Goal: Navigation & Orientation: Find specific page/section

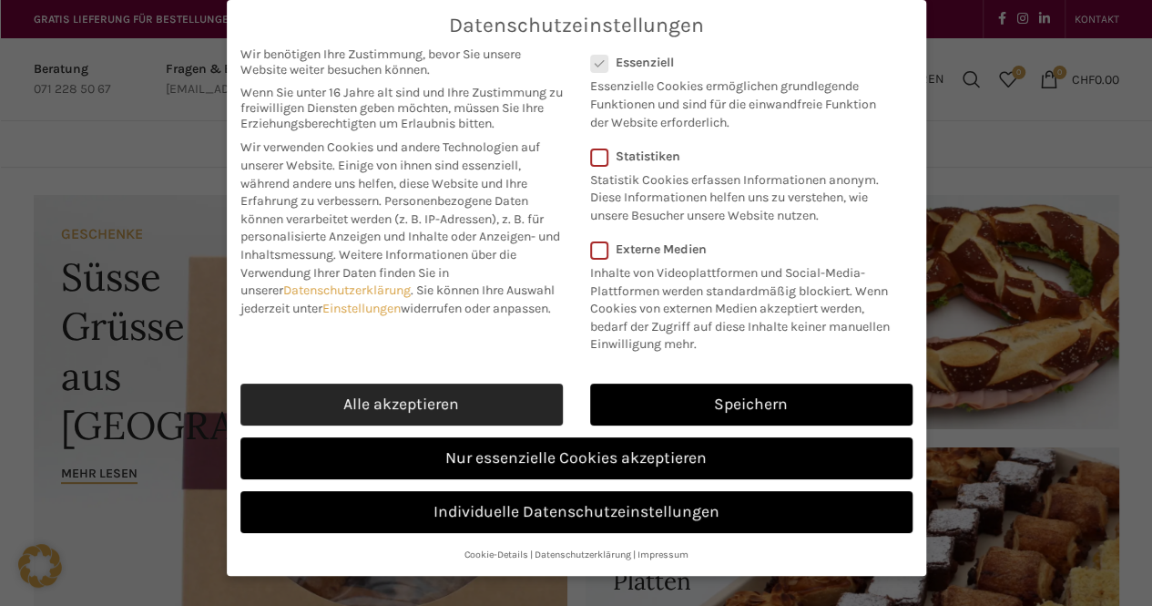
click at [494, 399] on link "Alle akzeptieren" at bounding box center [401, 404] width 322 height 42
checkbox input "true"
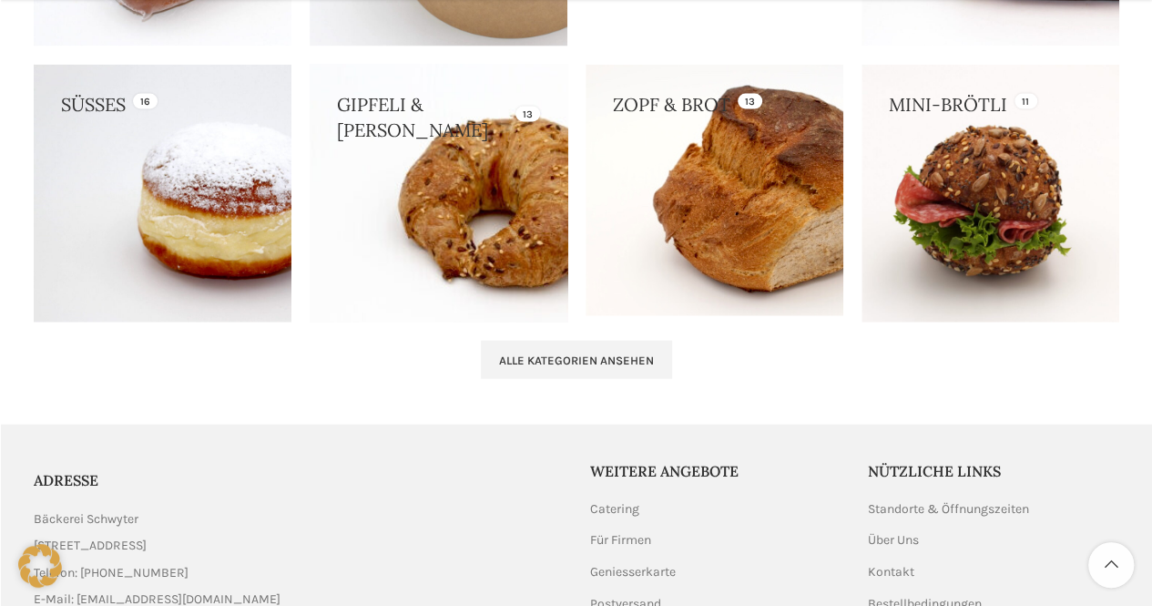
scroll to position [2004, 0]
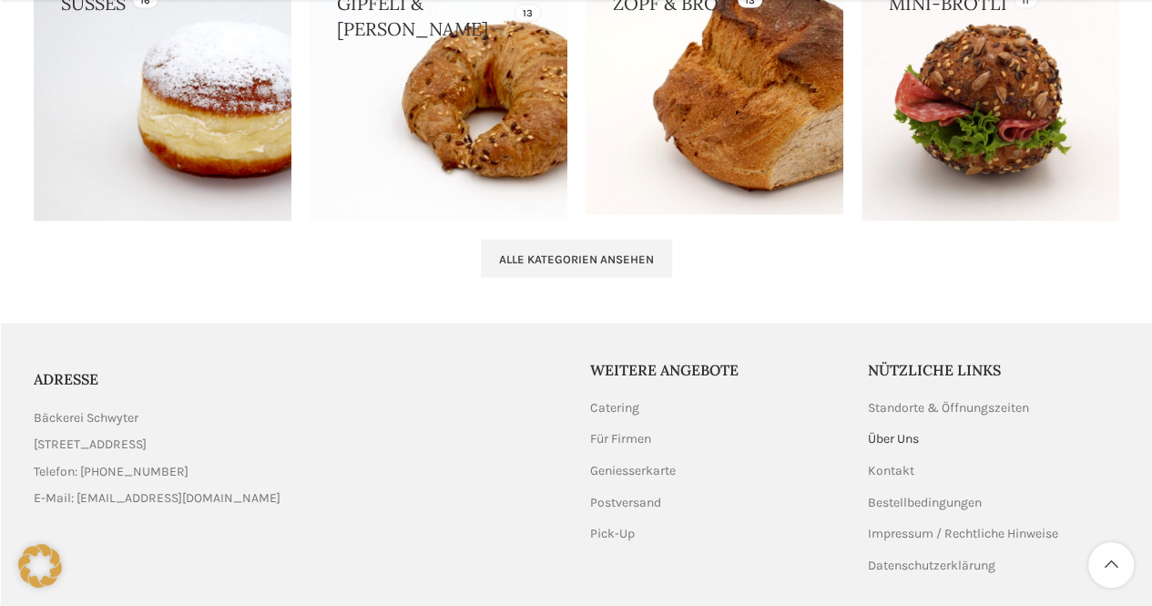
click at [909, 433] on link "Über Uns" at bounding box center [894, 439] width 53 height 18
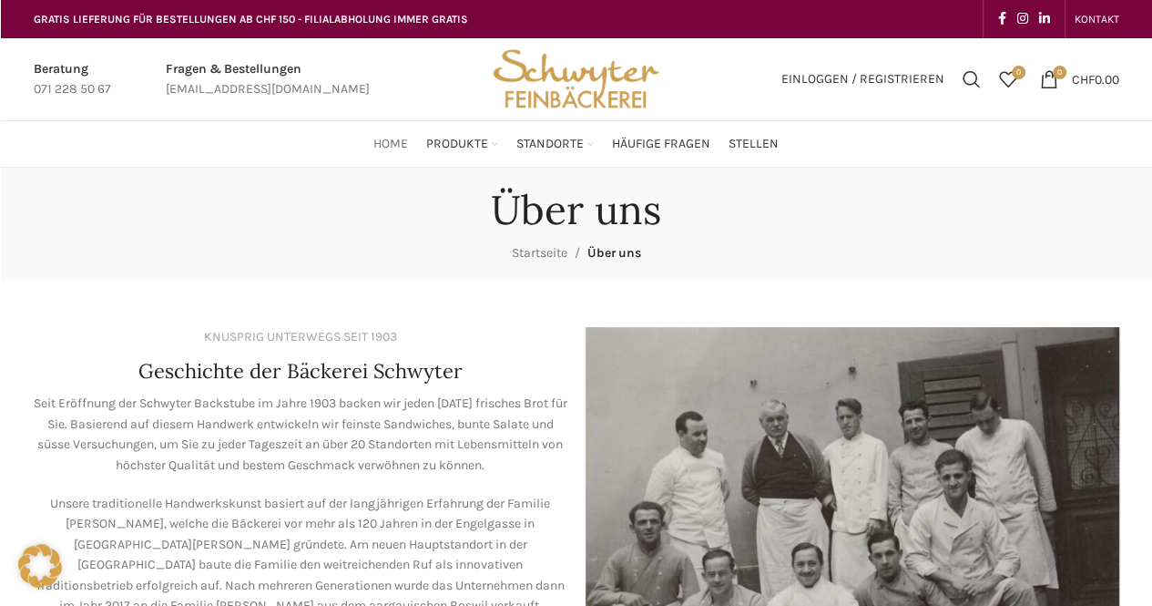
click at [393, 139] on span "Home" at bounding box center [390, 144] width 35 height 17
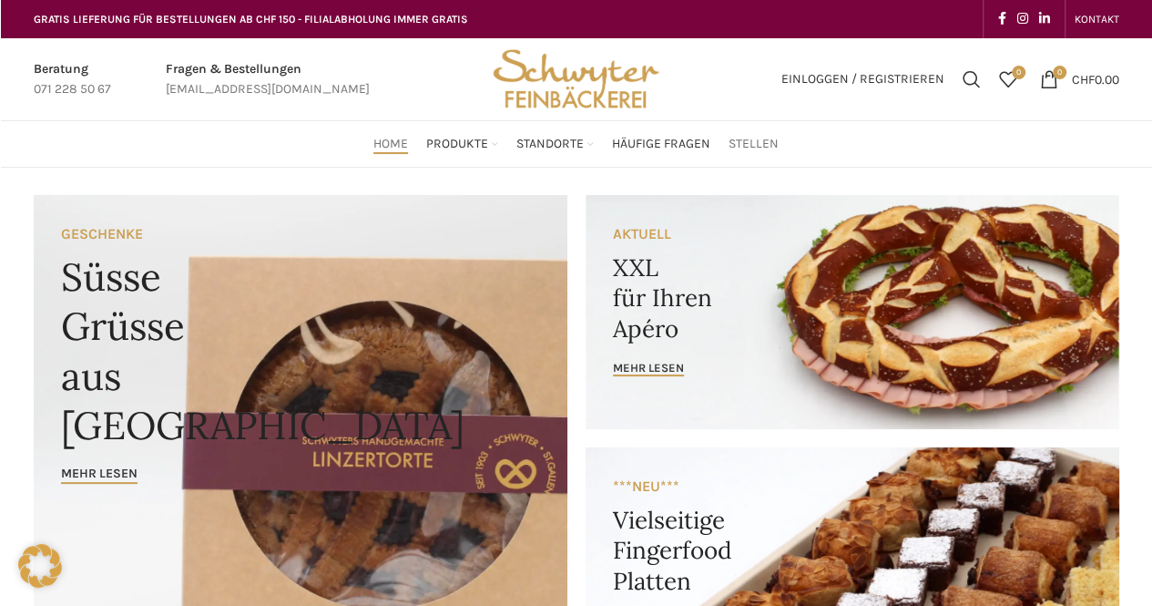
click at [750, 140] on span "Stellen" at bounding box center [754, 144] width 50 height 17
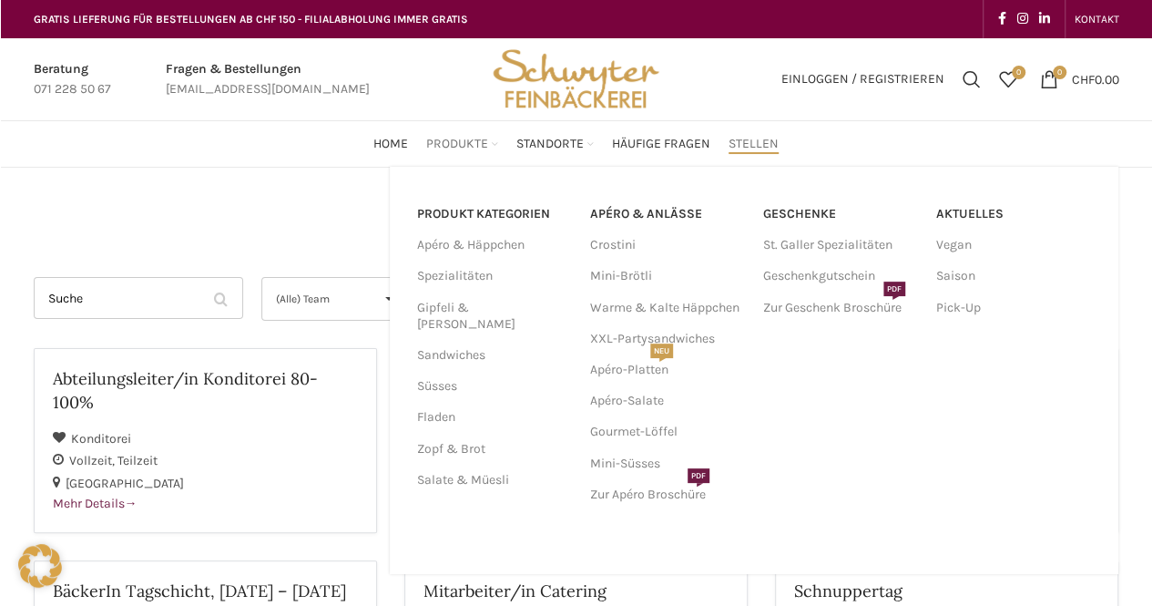
click at [446, 143] on span "Produkte" at bounding box center [457, 144] width 62 height 17
